Goal: Information Seeking & Learning: Learn about a topic

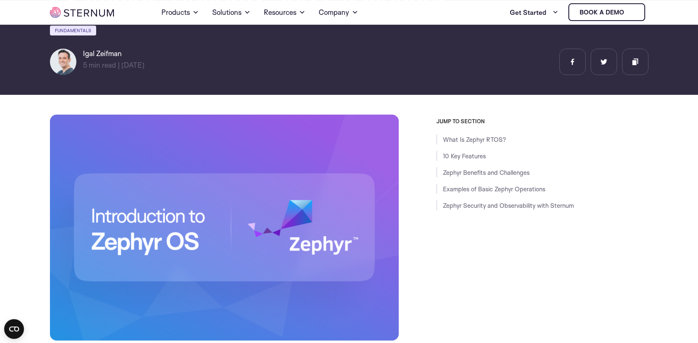
scroll to position [121, 0]
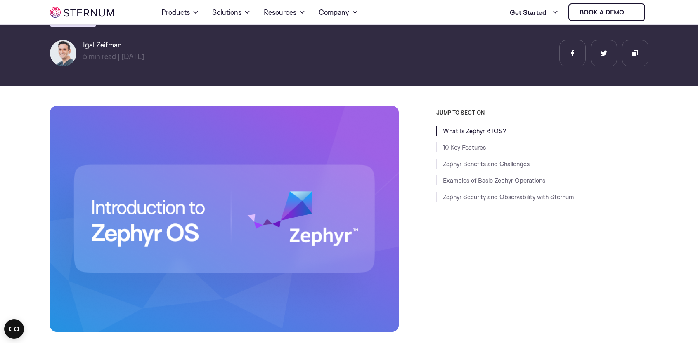
click at [459, 133] on link "What Is Zephyr RTOS?" at bounding box center [474, 131] width 63 height 8
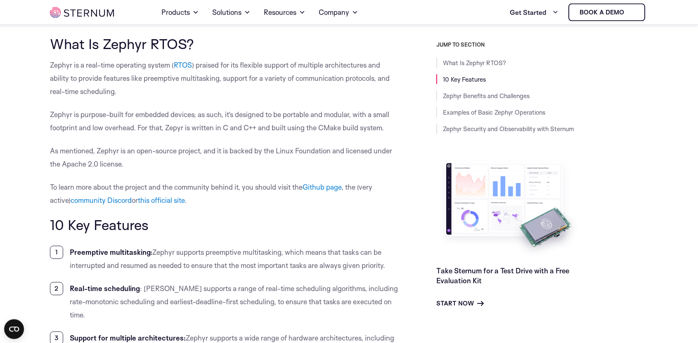
scroll to position [504, 0]
drag, startPoint x: 144, startPoint y: 151, endPoint x: 176, endPoint y: 152, distance: 32.2
click at [176, 152] on p "As mentioned, Zephyr is an open-source project, and it is backed by the Linux F…" at bounding box center [224, 157] width 349 height 26
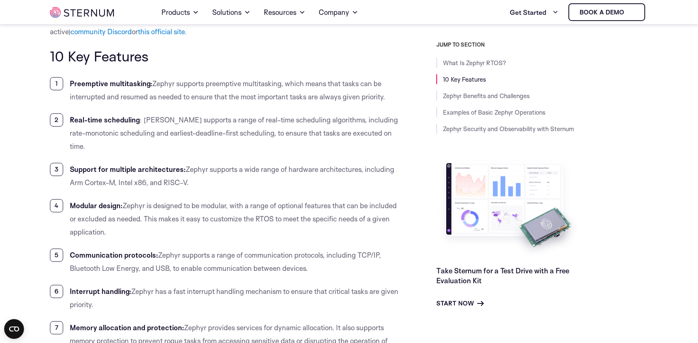
scroll to position [673, 0]
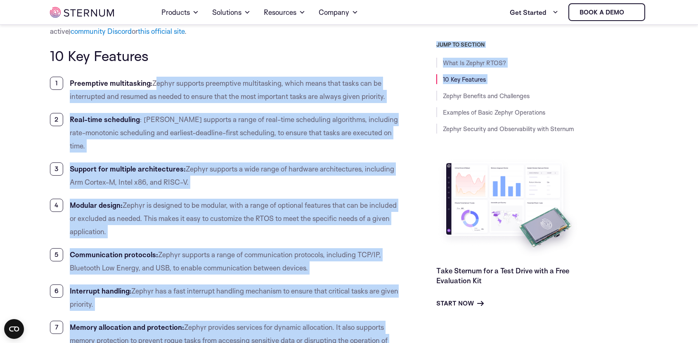
drag, startPoint x: 153, startPoint y: 83, endPoint x: 402, endPoint y: 97, distance: 248.8
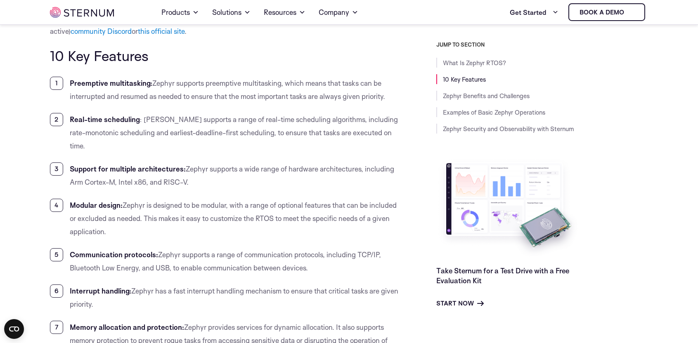
click at [212, 163] on li "Support for multiple architectures: Zephyr supports a wide range of hardware ar…" at bounding box center [224, 176] width 349 height 26
drag, startPoint x: 75, startPoint y: 196, endPoint x: 143, endPoint y: 222, distance: 72.7
click at [143, 222] on li "Modular design: Zephyr is designed to be modular, with a range of optional feat…" at bounding box center [224, 219] width 349 height 40
click at [196, 204] on li "Modular design: Zephyr is designed to be modular, with a range of optional feat…" at bounding box center [224, 219] width 349 height 40
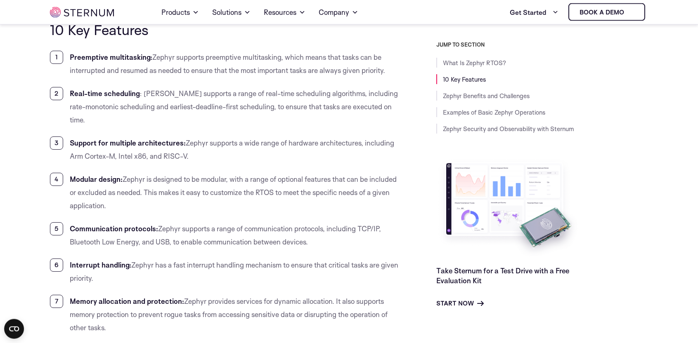
scroll to position [715, 0]
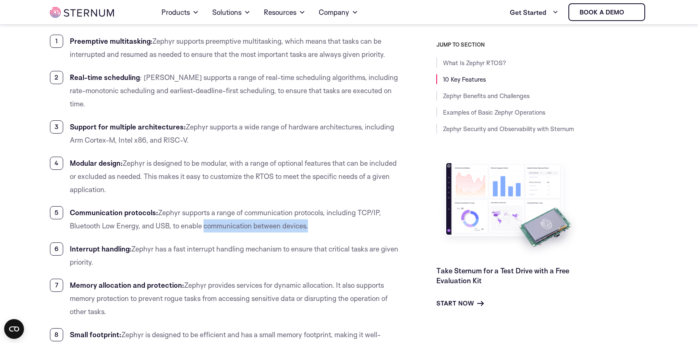
drag, startPoint x: 201, startPoint y: 209, endPoint x: 306, endPoint y: 221, distance: 106.3
click at [306, 221] on ol "Preemptive multitasking: Zephyr supports preemptive multitasking, which means t…" at bounding box center [224, 258] width 349 height 446
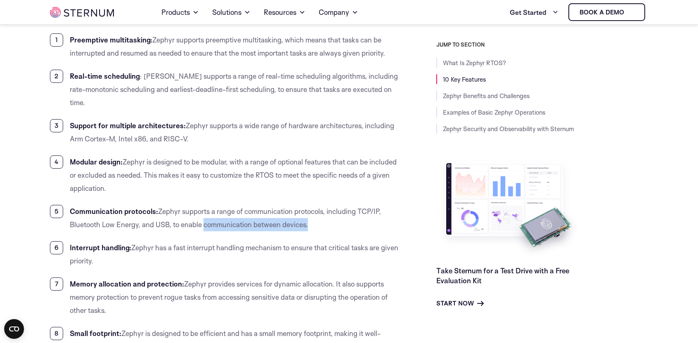
scroll to position [841, 0]
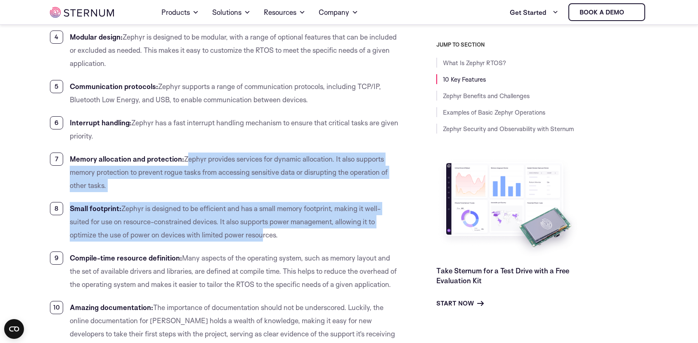
drag, startPoint x: 184, startPoint y: 143, endPoint x: 262, endPoint y: 224, distance: 112.4
click at [262, 224] on ol "Preemptive multitasking: Zephyr supports preemptive multitasking, which means t…" at bounding box center [224, 131] width 349 height 446
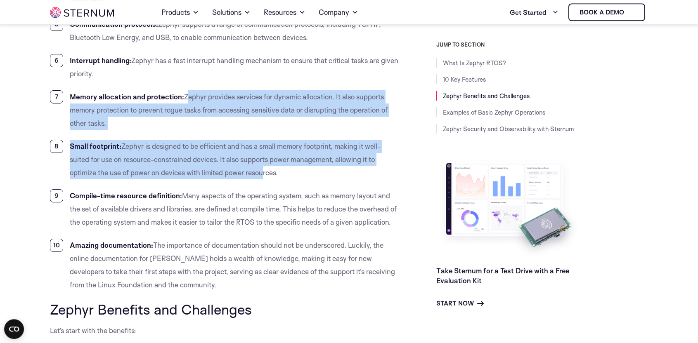
scroll to position [925, 0]
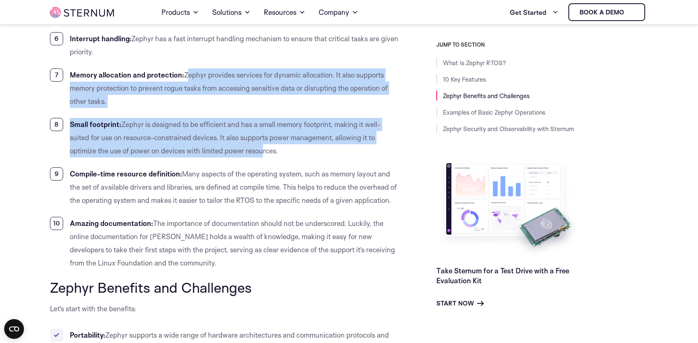
drag, startPoint x: 181, startPoint y: 158, endPoint x: 320, endPoint y: 198, distance: 144.6
click at [320, 198] on li "Compile-time resource definition: Many aspects of the operating system, such as…" at bounding box center [224, 188] width 349 height 40
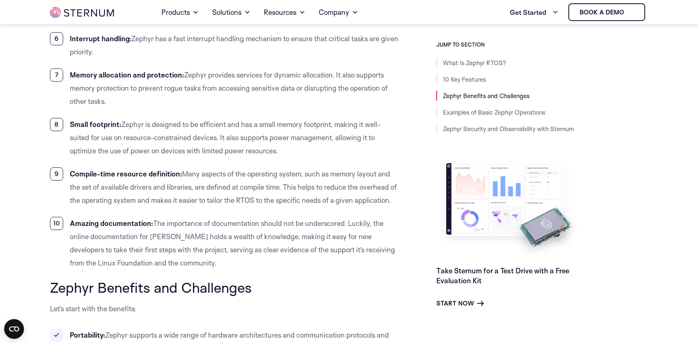
click at [232, 182] on li "Compile-time resource definition: Many aspects of the operating system, such as…" at bounding box center [224, 188] width 349 height 40
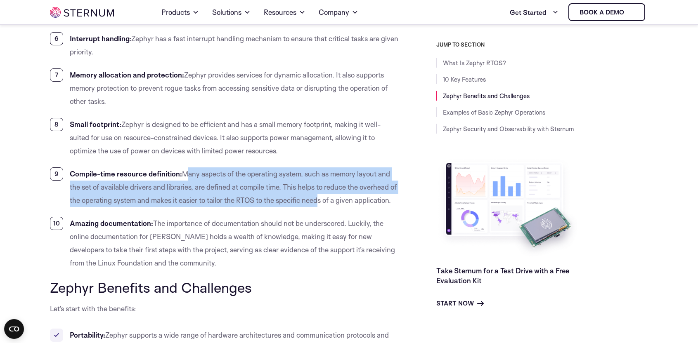
drag, startPoint x: 181, startPoint y: 158, endPoint x: 326, endPoint y: 186, distance: 147.1
click at [326, 186] on li "Compile-time resource definition: Many aspects of the operating system, such as…" at bounding box center [224, 188] width 349 height 40
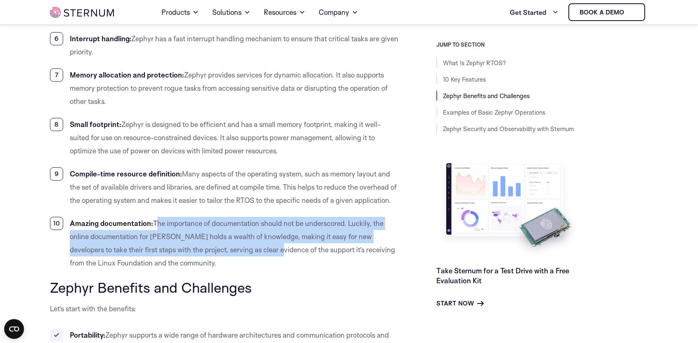
drag, startPoint x: 154, startPoint y: 220, endPoint x: 248, endPoint y: 248, distance: 98.2
click at [248, 248] on li "Amazing documentation: The importance of documentation should not be underscore…" at bounding box center [224, 243] width 349 height 53
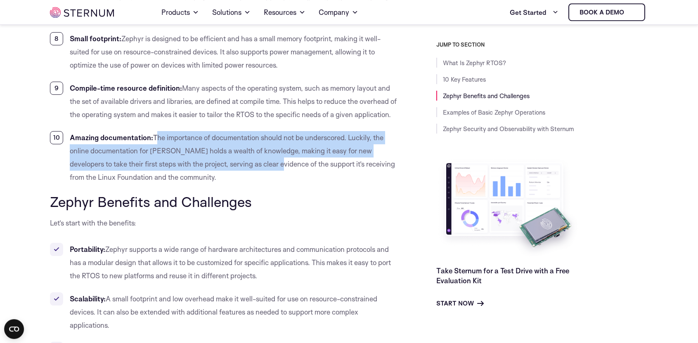
scroll to position [1051, 0]
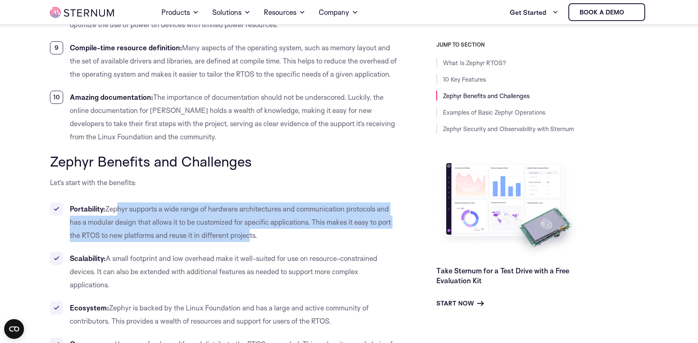
drag, startPoint x: 115, startPoint y: 210, endPoint x: 246, endPoint y: 241, distance: 135.2
click at [246, 241] on li "Portability: Zephyr supports a wide range of hardware architectures and communi…" at bounding box center [224, 223] width 349 height 40
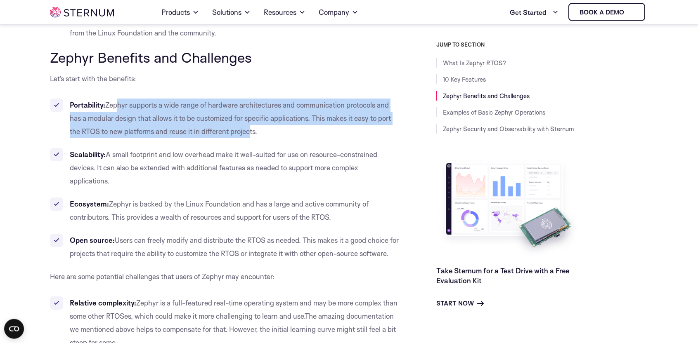
scroll to position [1178, 0]
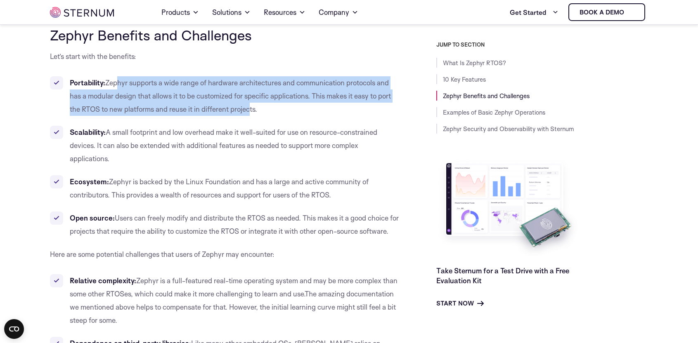
drag, startPoint x: 164, startPoint y: 220, endPoint x: 285, endPoint y: 249, distance: 124.4
click at [285, 238] on li "Open source: Users can freely modify and distribute the RTOS as needed. This ma…" at bounding box center [224, 225] width 349 height 26
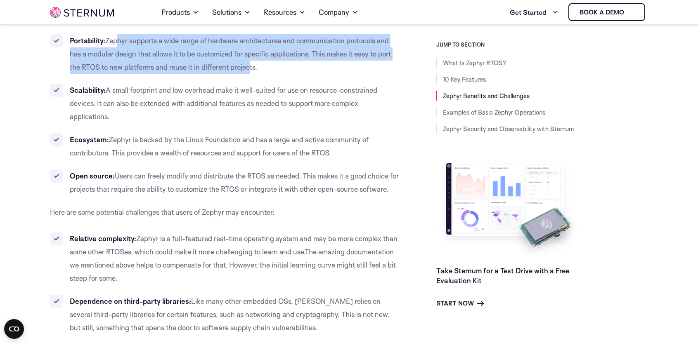
scroll to position [1346, 0]
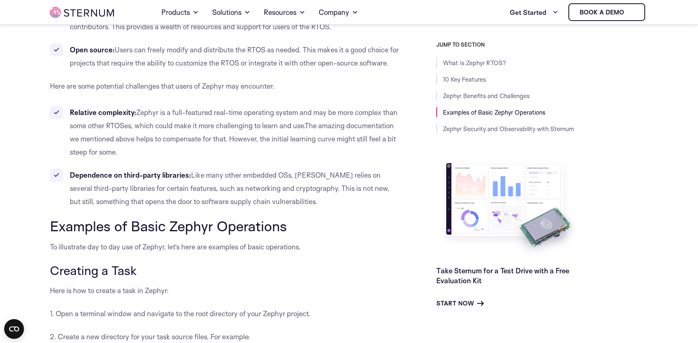
drag, startPoint x: 137, startPoint y: 123, endPoint x: 352, endPoint y: 163, distance: 218.4
click at [352, 159] on li "Relative complexity: Zephyr is a full-featured real-time operating system and m…" at bounding box center [224, 132] width 349 height 53
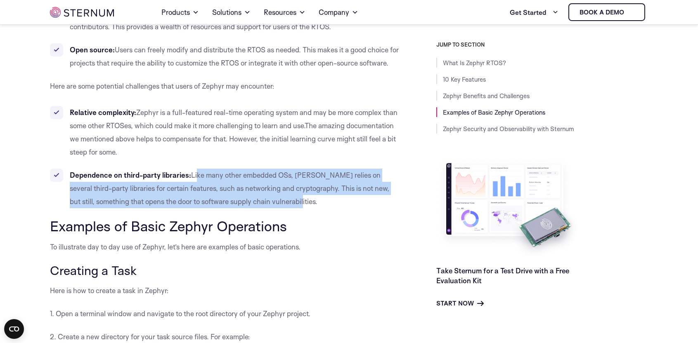
drag, startPoint x: 194, startPoint y: 189, endPoint x: 302, endPoint y: 224, distance: 113.1
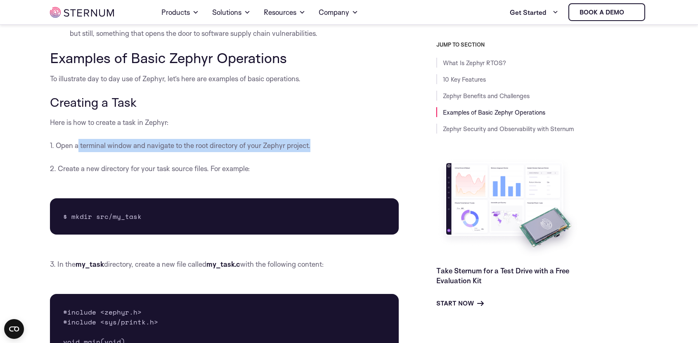
drag, startPoint x: 78, startPoint y: 158, endPoint x: 332, endPoint y: 161, distance: 254.6
click at [332, 152] on p "1. Open a terminal window and navigate to the root directory of your Zephyr pro…" at bounding box center [224, 145] width 349 height 13
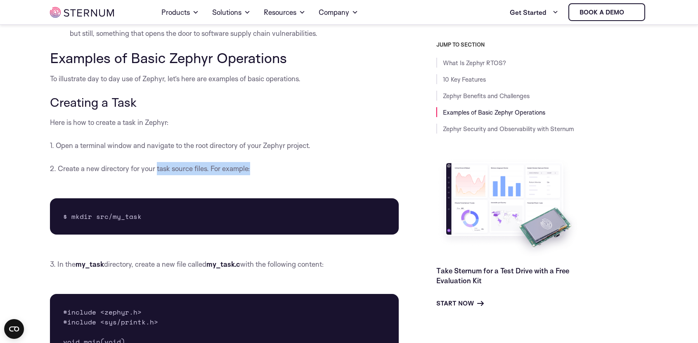
drag, startPoint x: 156, startPoint y: 184, endPoint x: 274, endPoint y: 184, distance: 117.6
click at [274, 175] on p "2. Create a new directory for your task source files. For example:" at bounding box center [224, 168] width 349 height 13
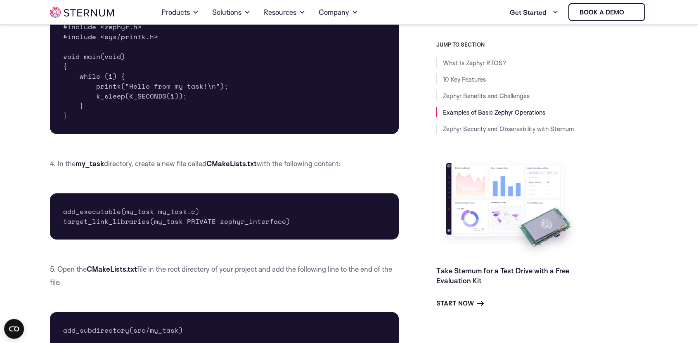
scroll to position [1809, 0]
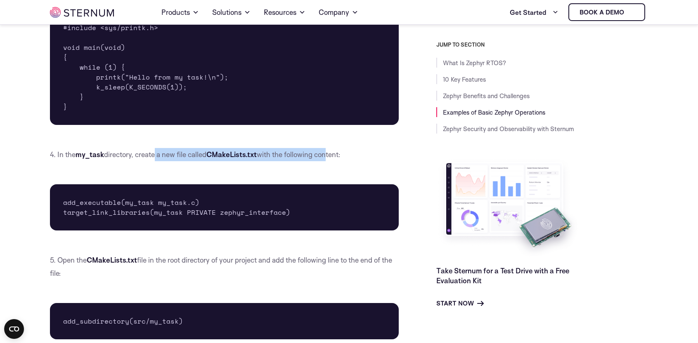
drag, startPoint x: 154, startPoint y: 166, endPoint x: 328, endPoint y: 169, distance: 174.2
click at [328, 161] on p "4. In the my_task directory, create a new file called CMakeLists.txt with the f…" at bounding box center [224, 154] width 349 height 13
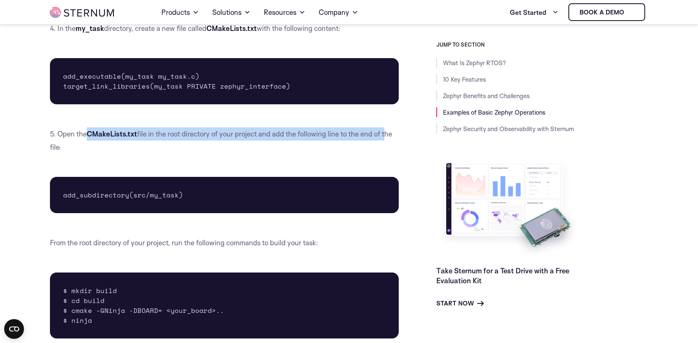
drag, startPoint x: 87, startPoint y: 149, endPoint x: 389, endPoint y: 149, distance: 302.5
click at [389, 149] on p "5. Open the CMakeLists.txt file in the root directory of your project and add t…" at bounding box center [224, 141] width 349 height 26
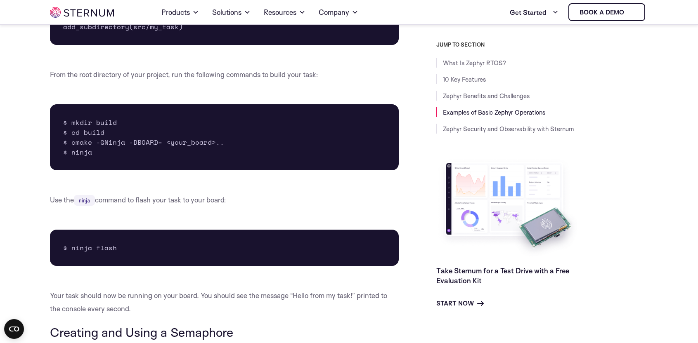
scroll to position [2314, 0]
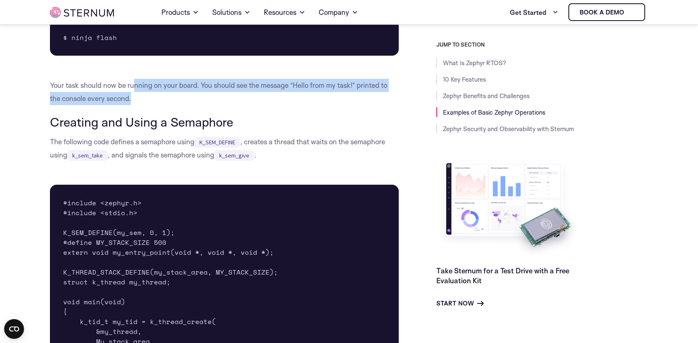
drag, startPoint x: 135, startPoint y: 96, endPoint x: 195, endPoint y: 106, distance: 61.1
click at [195, 105] on p "Your task should now be running on your board. You should see the message “Hell…" at bounding box center [224, 92] width 349 height 26
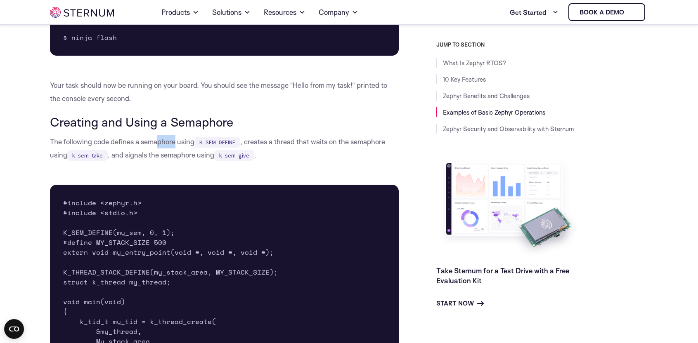
drag, startPoint x: 157, startPoint y: 156, endPoint x: 176, endPoint y: 159, distance: 19.2
click at [176, 159] on p "The following code defines a semaphore using K_SEM_DEFINE , creates a thread th…" at bounding box center [224, 148] width 349 height 26
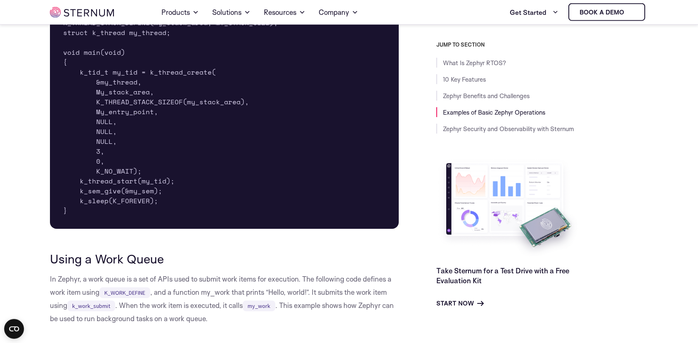
scroll to position [2567, 0]
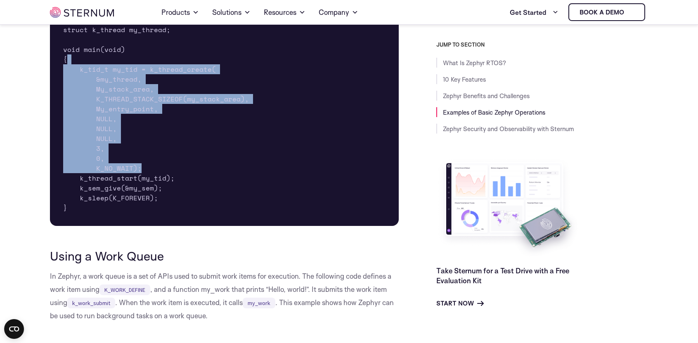
drag, startPoint x: 109, startPoint y: 76, endPoint x: 217, endPoint y: 178, distance: 148.6
click at [217, 178] on pre "#include <zephyr.h> #include <stdio.h> K_SEM_DEFINE(my_sem, 0, 1); #define MY_S…" at bounding box center [224, 79] width 349 height 294
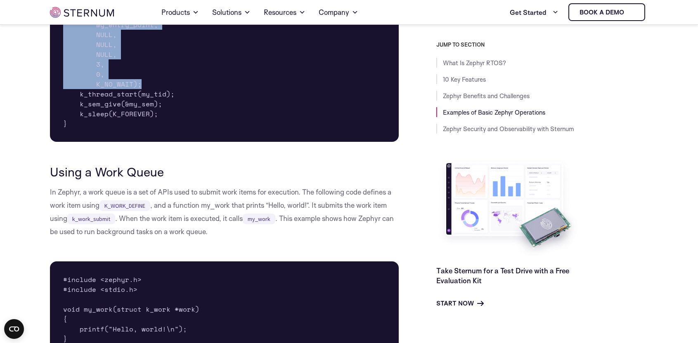
scroll to position [2777, 0]
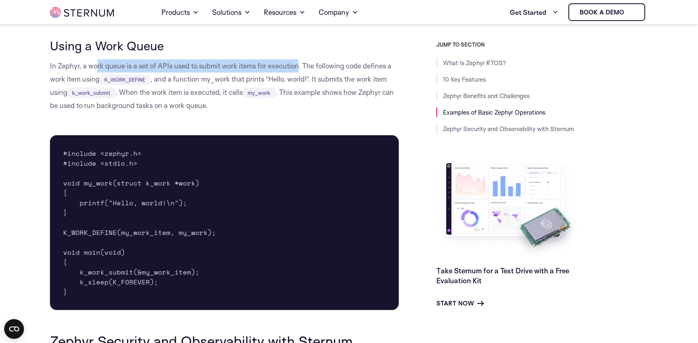
drag, startPoint x: 97, startPoint y: 89, endPoint x: 300, endPoint y: 90, distance: 203.9
click at [300, 90] on p "In Zephyr, a work queue is a set of APIs used to submit work items for executio…" at bounding box center [224, 85] width 349 height 53
click at [248, 98] on code "my_work" at bounding box center [259, 92] width 33 height 11
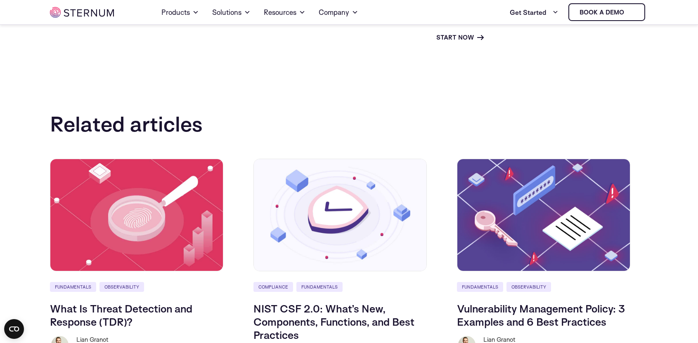
scroll to position [3787, 0]
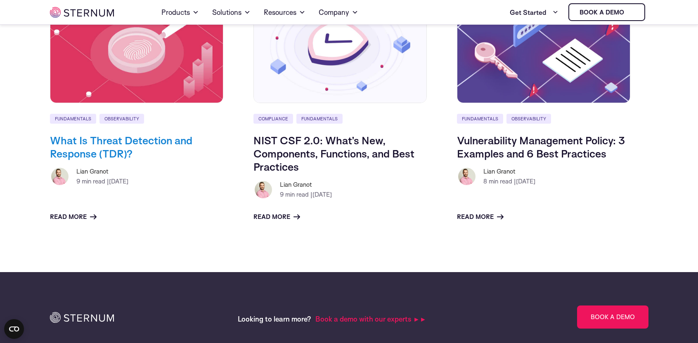
click at [140, 160] on link "What Is Threat Detection and Response (TDR)?" at bounding box center [121, 147] width 142 height 26
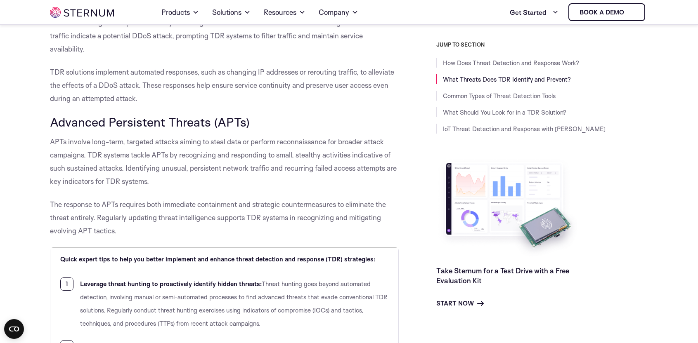
scroll to position [1257, 0]
